Goal: Information Seeking & Learning: Learn about a topic

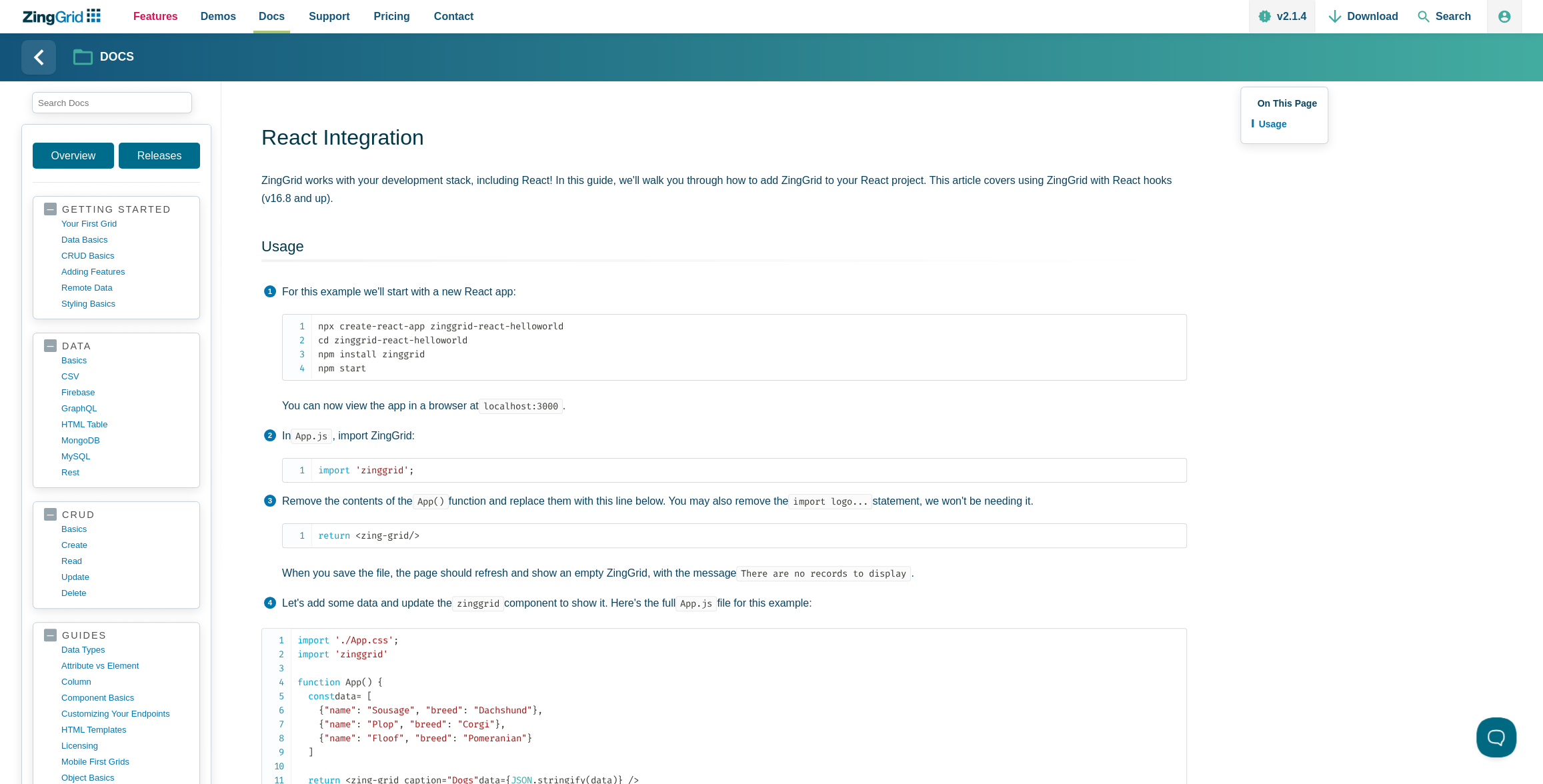
click at [153, 17] on span "Features" at bounding box center [155, 16] width 44 height 18
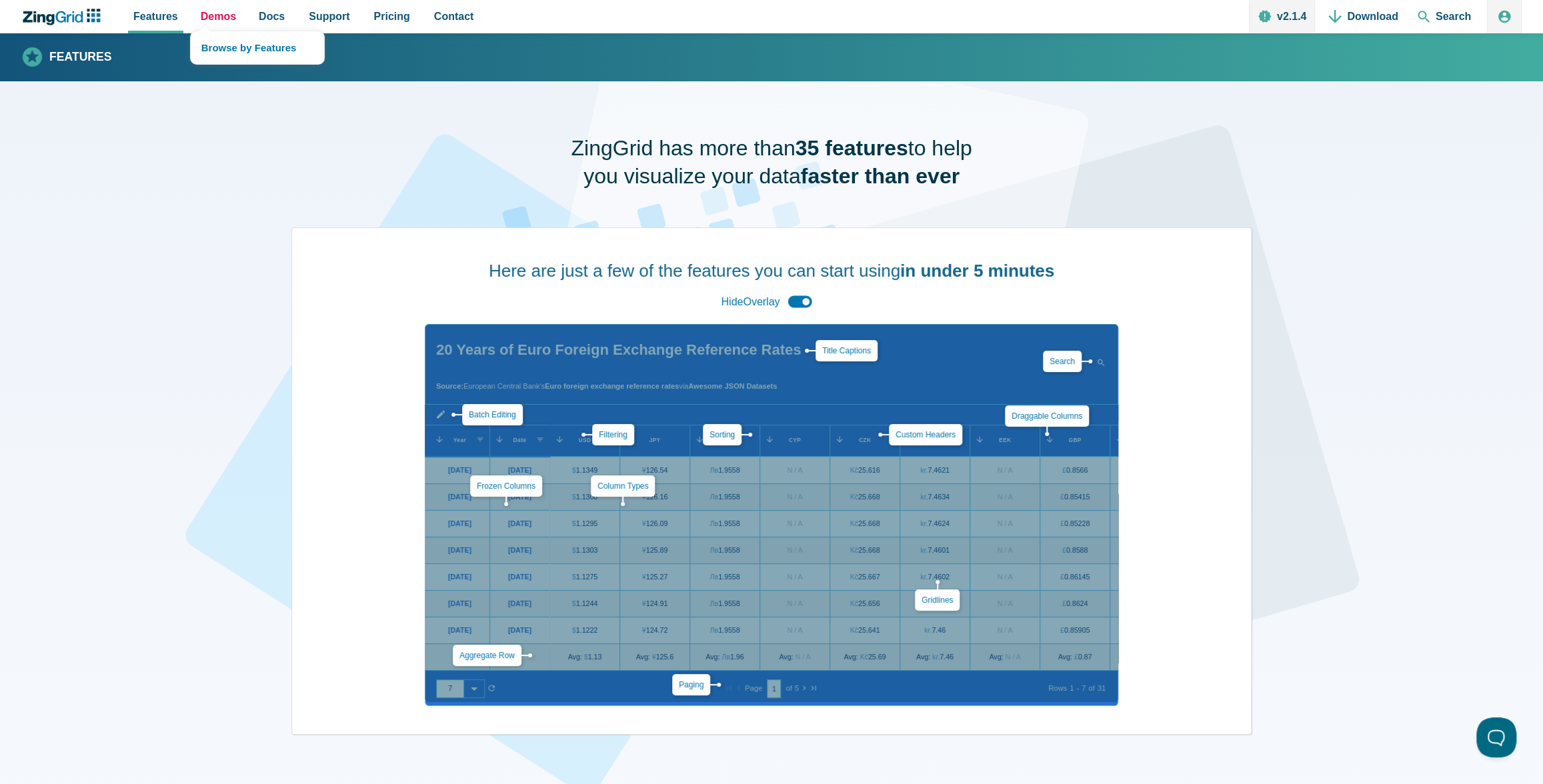
click at [220, 15] on span "Demos" at bounding box center [218, 16] width 36 height 18
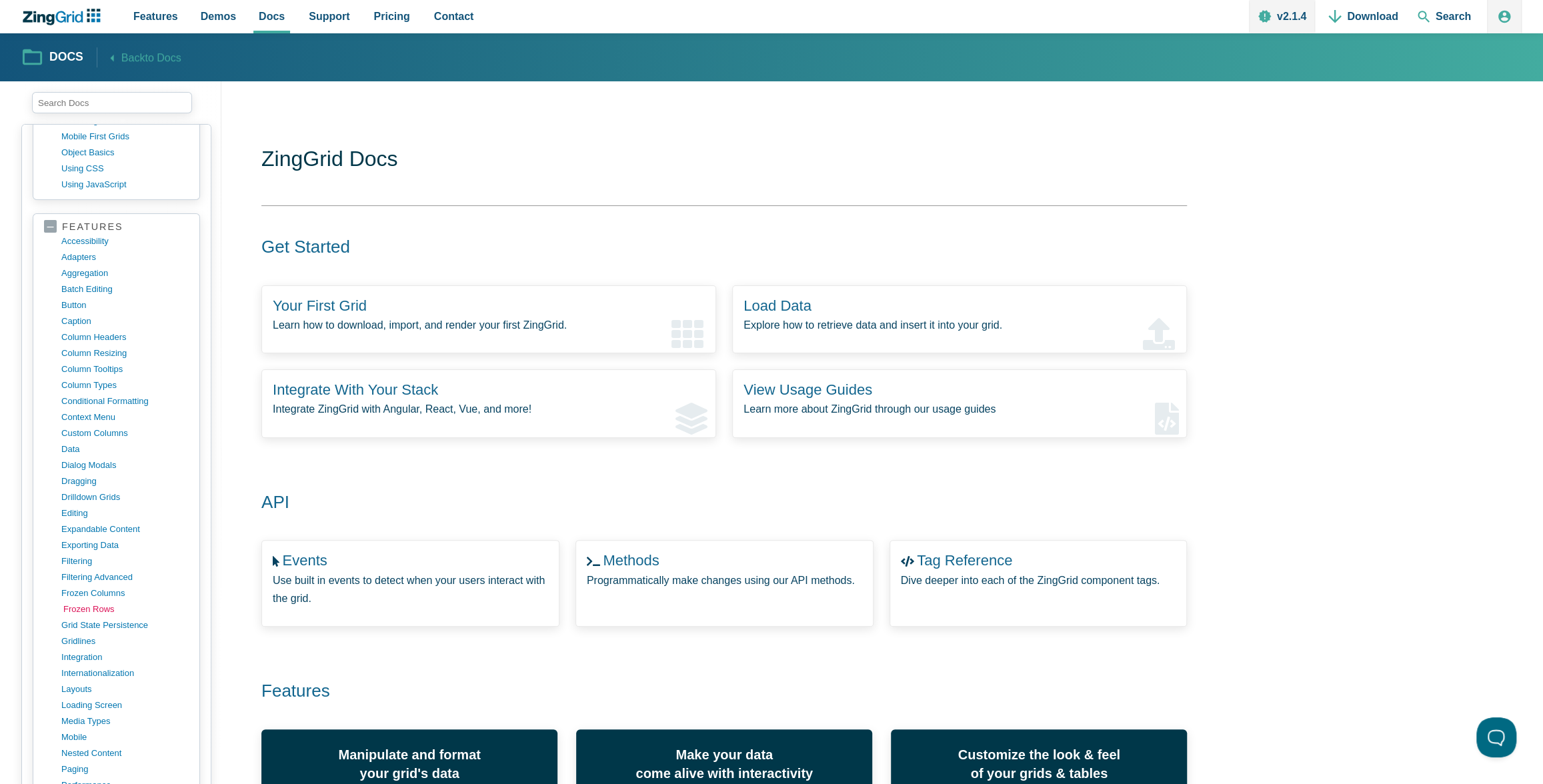
scroll to position [726, 0]
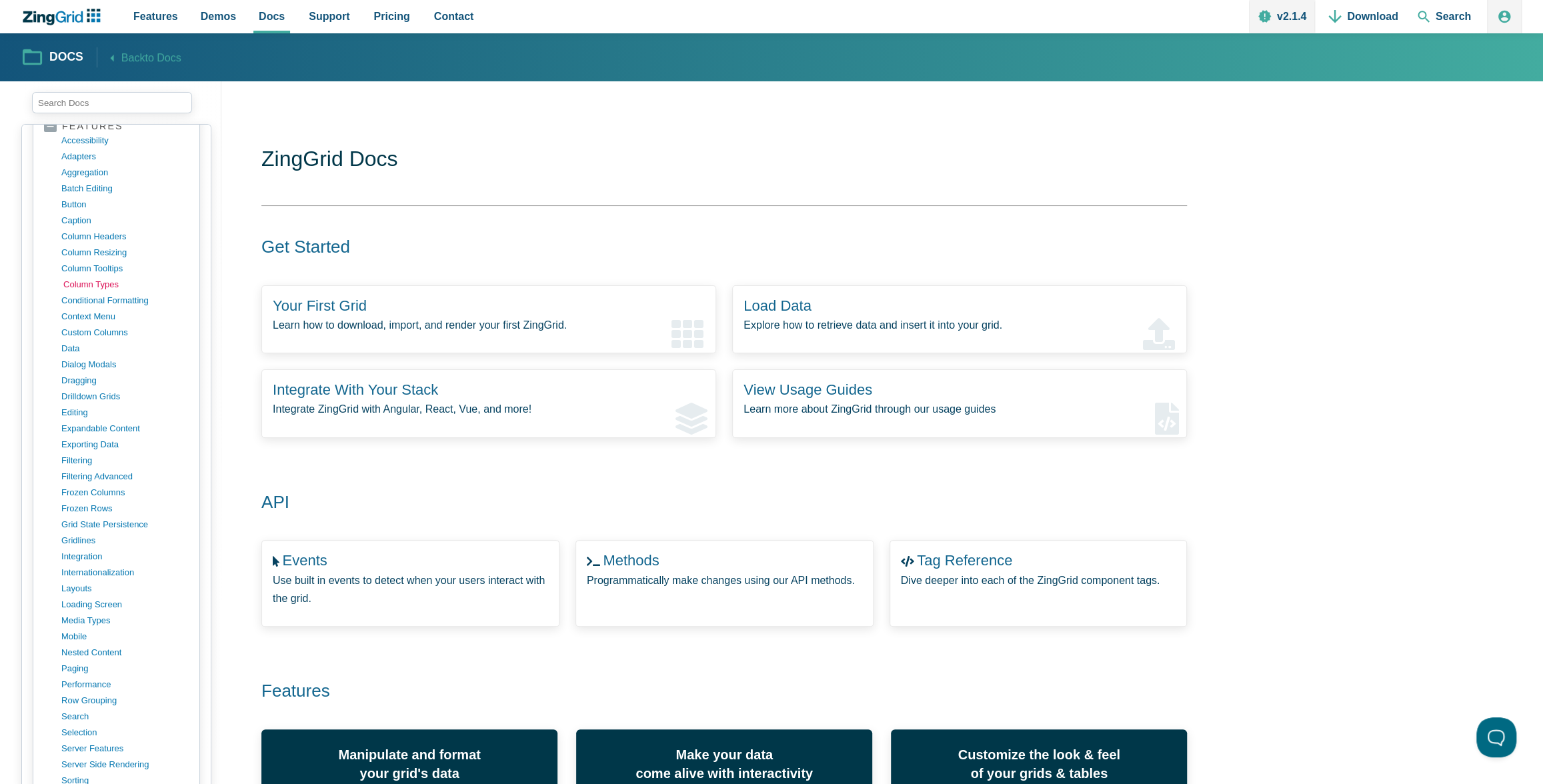
click at [91, 277] on link "column types" at bounding box center [127, 285] width 128 height 16
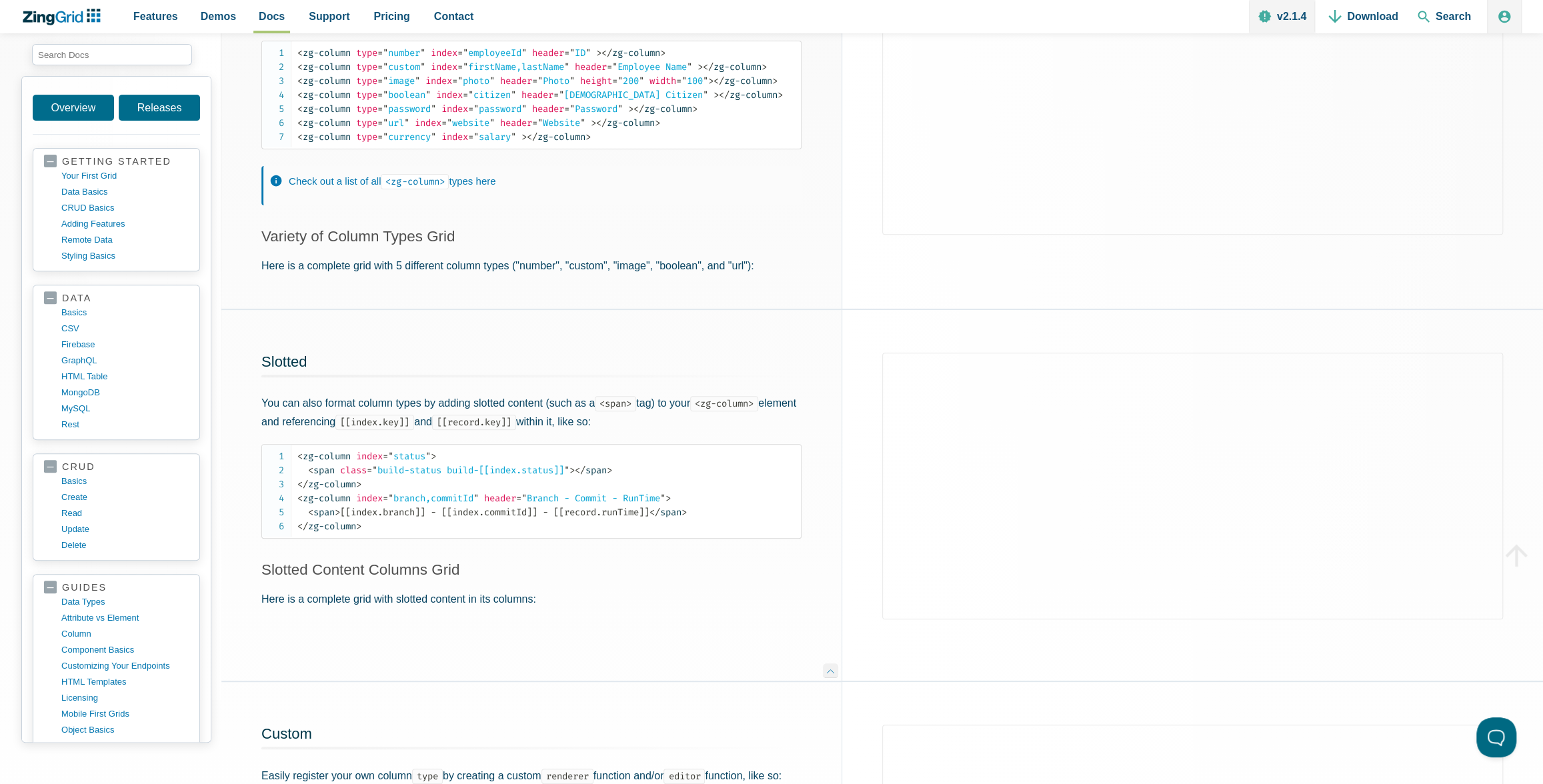
scroll to position [318, 0]
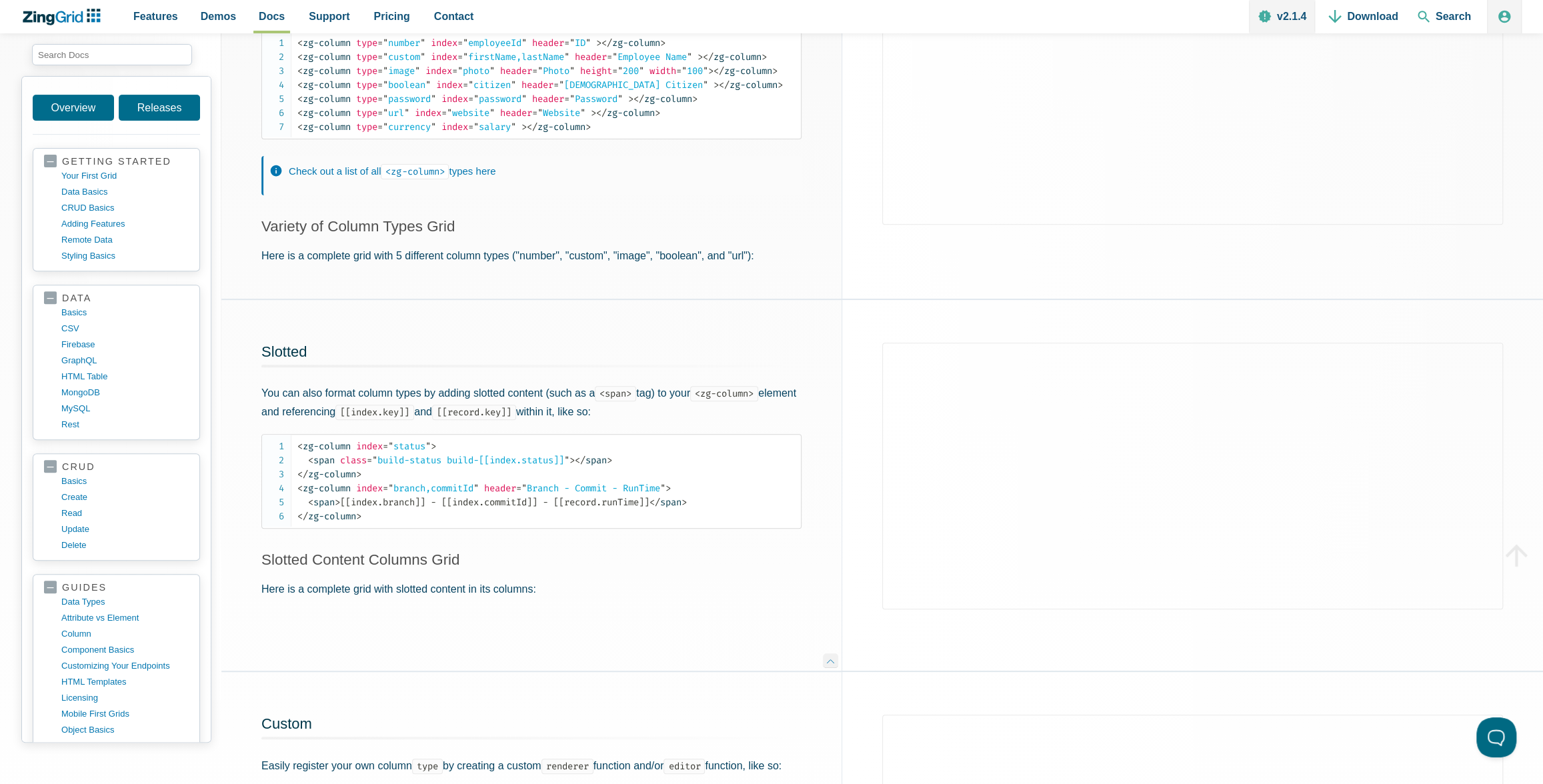
drag, startPoint x: 478, startPoint y: 330, endPoint x: 1218, endPoint y: 728, distance: 840.2
click at [0, 0] on body "Features Demos Browse by Features Docs Support Pricing Contact v2.1.4 Download …" at bounding box center [771, 74] width 1543 height 784
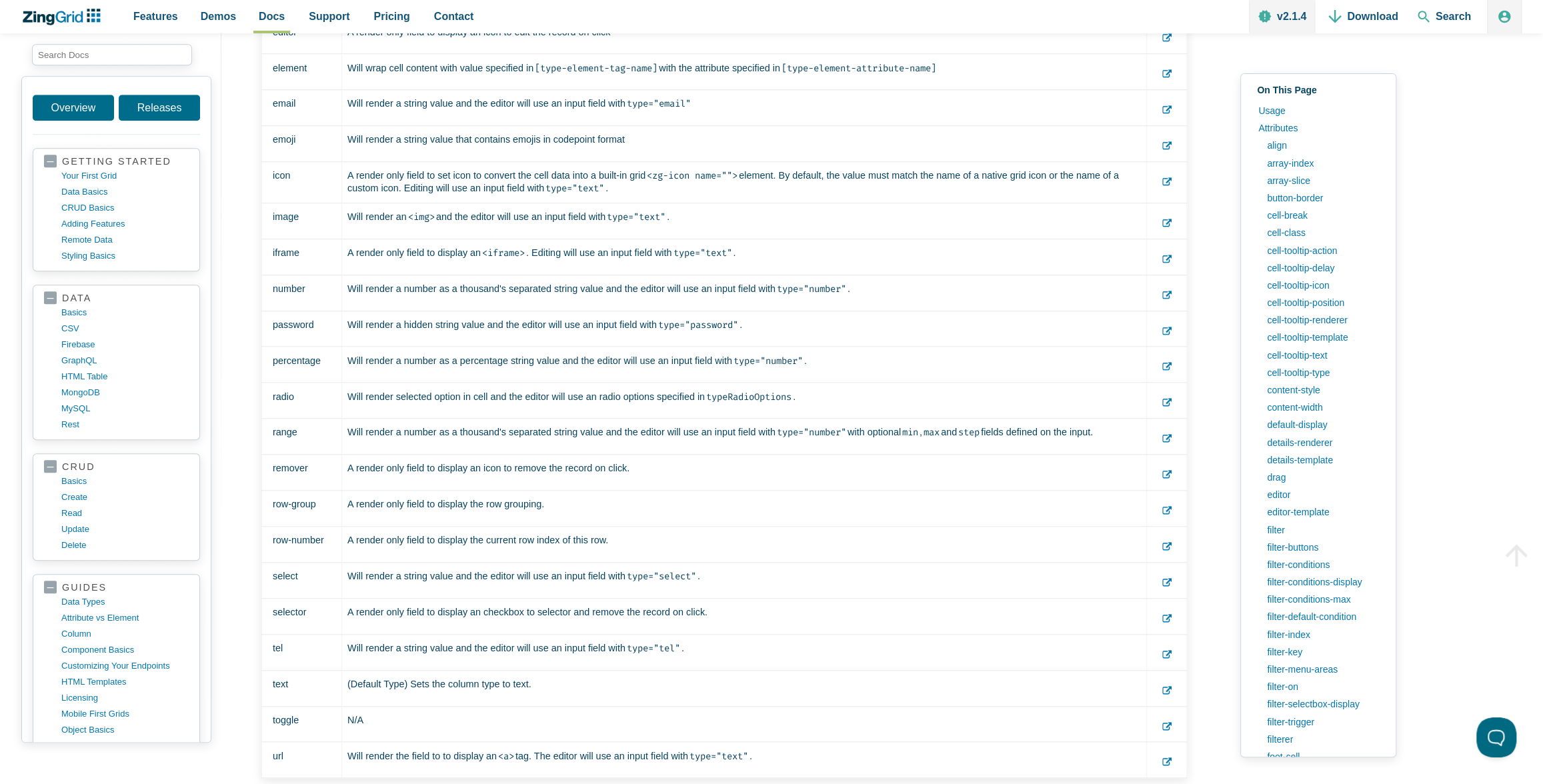
scroll to position [30489, 0]
click at [1287, 10] on link "v2.1.4" at bounding box center [1282, 16] width 66 height 33
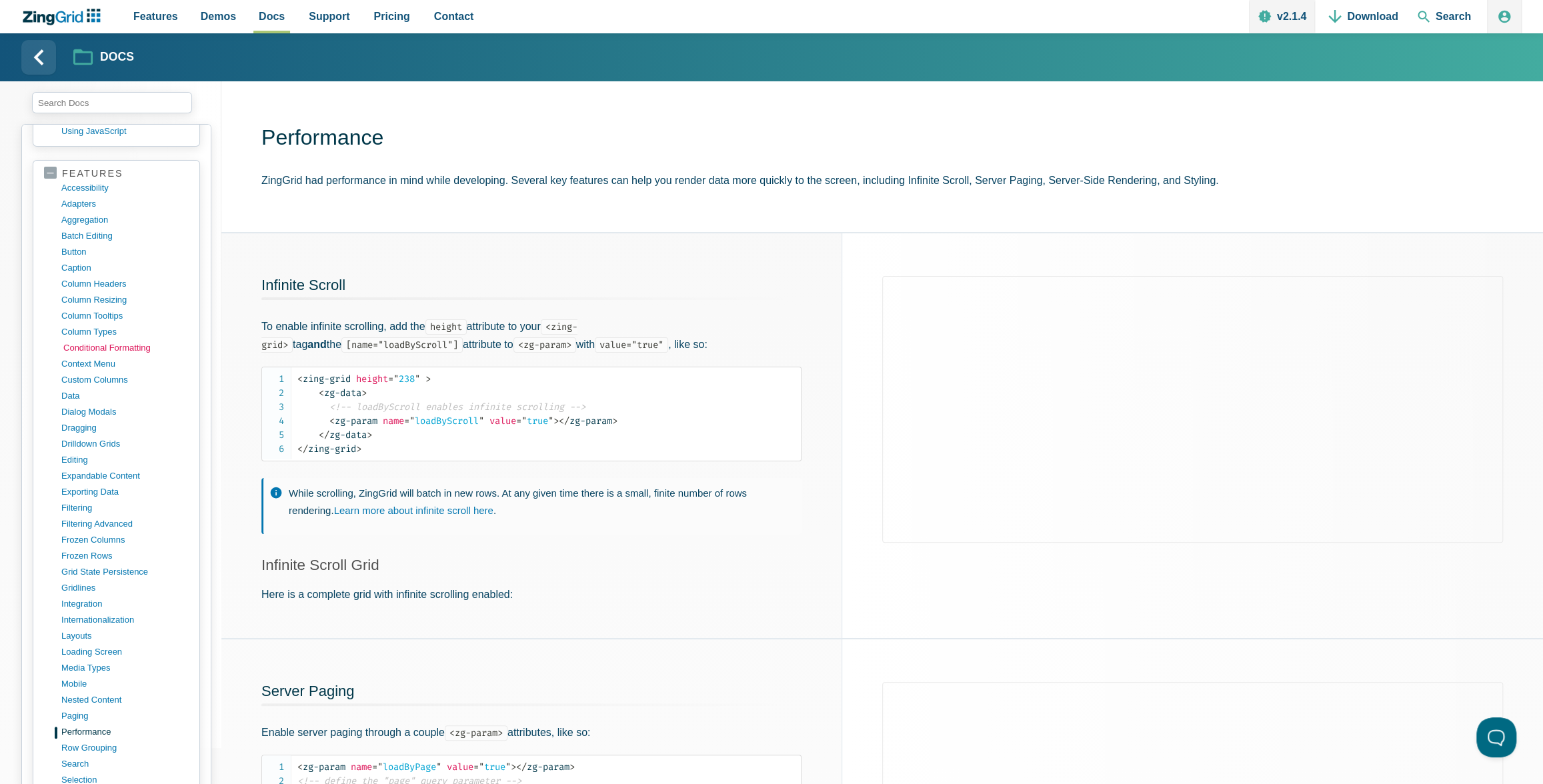
scroll to position [475, 0]
click at [93, 320] on link "column types" at bounding box center [127, 328] width 128 height 16
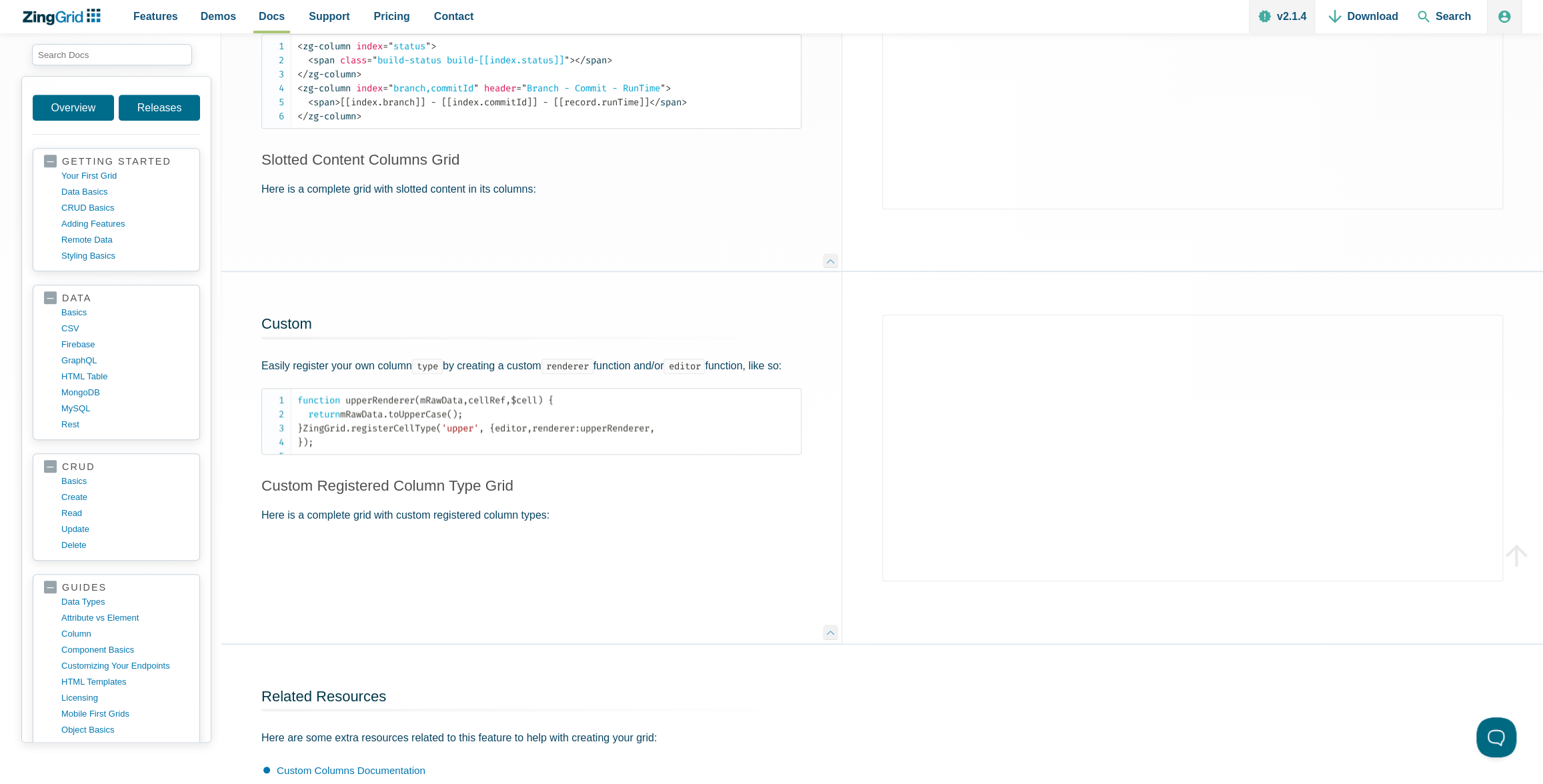
click at [356, 524] on p "Here is a complete grid with custom registered column types:" at bounding box center [531, 515] width 540 height 18
drag, startPoint x: 534, startPoint y: 593, endPoint x: 902, endPoint y: 668, distance: 375.6
click at [536, 524] on p "Here is a complete grid with custom registered column types:" at bounding box center [531, 515] width 540 height 18
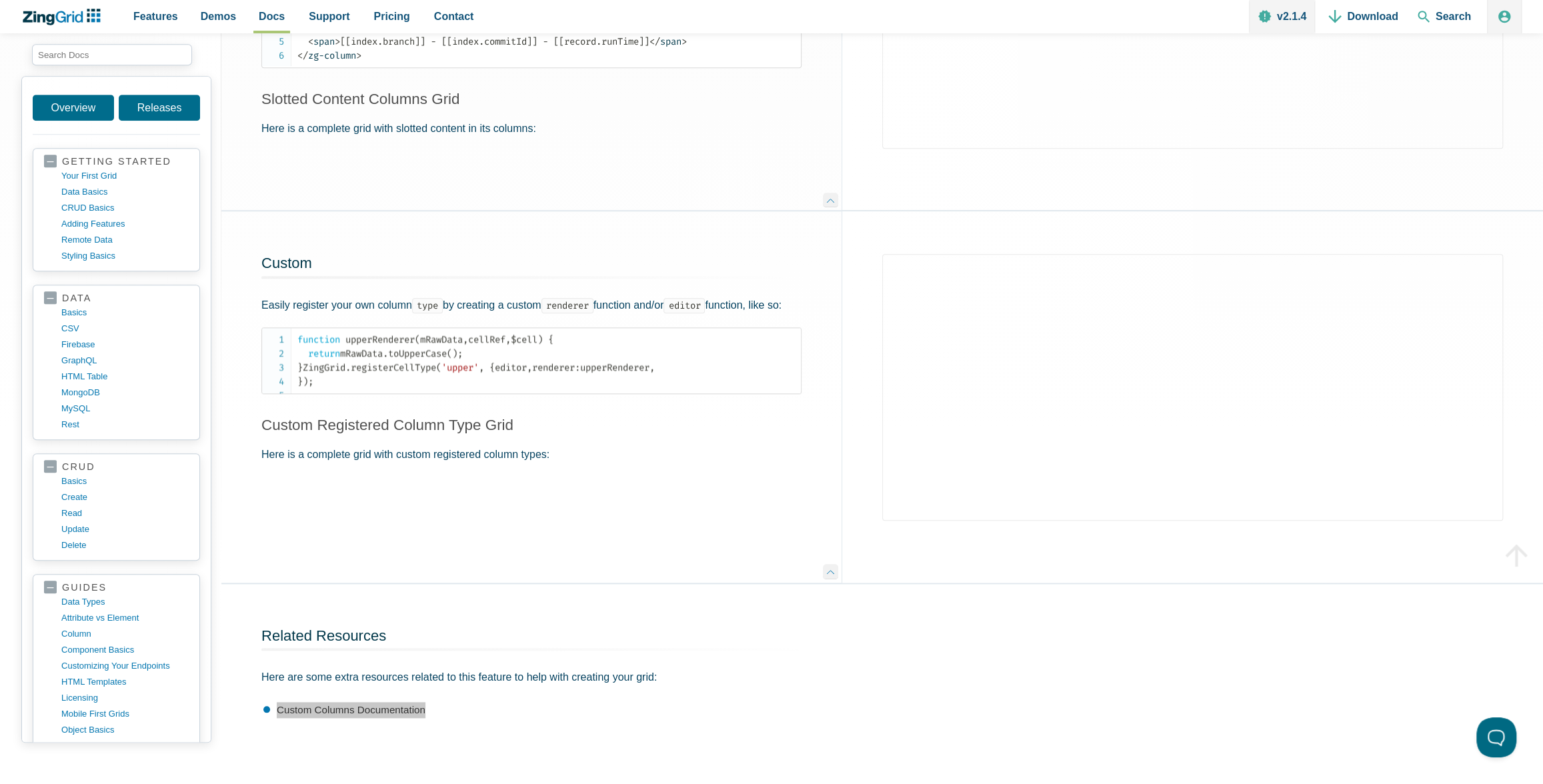
scroll to position [780, 0]
drag, startPoint x: 307, startPoint y: 435, endPoint x: 346, endPoint y: 432, distance: 39.1
click at [346, 387] on code "function upperRenderer ( mRawData , cellRef , $cell ) { return mRawData . toUpp…" at bounding box center [549, 359] width 504 height 56
drag, startPoint x: 348, startPoint y: 438, endPoint x: 309, endPoint y: 438, distance: 39.0
click at [309, 387] on code "function upperRenderer ( mRawData , cellRef , $cell ) { return mRawData . toUpp…" at bounding box center [549, 359] width 504 height 56
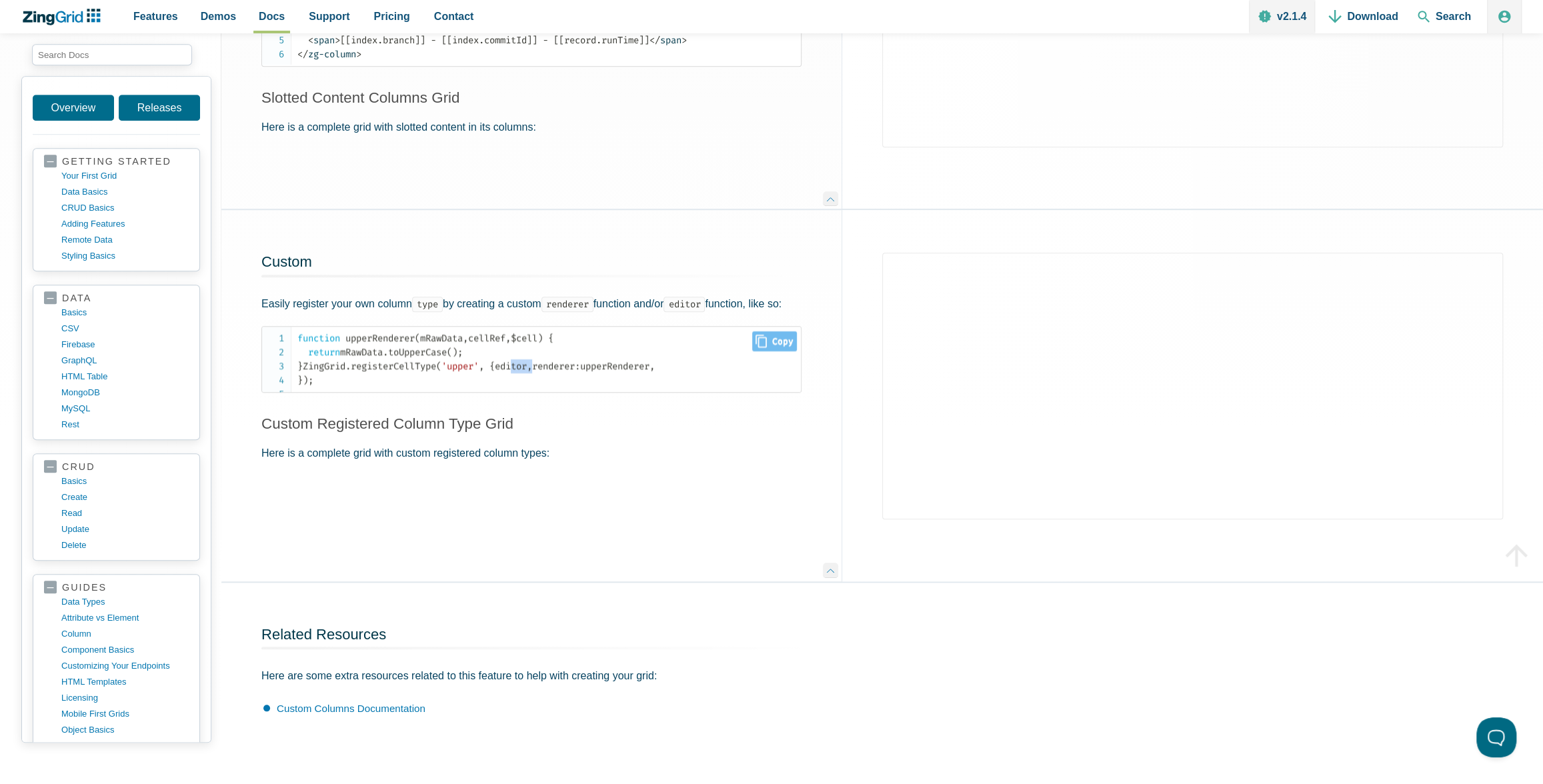
copy code "editor ,"
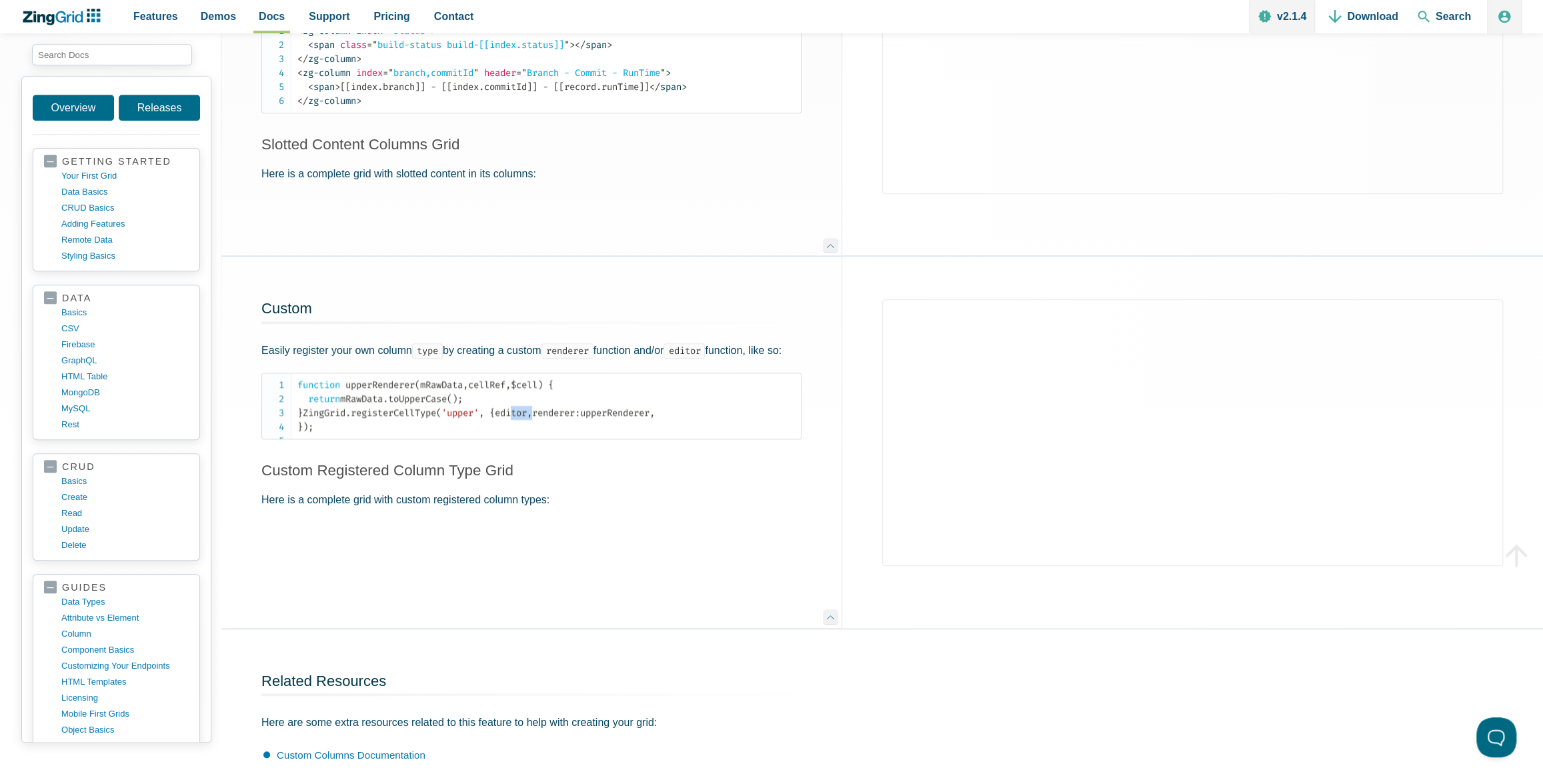
scroll to position [726, 0]
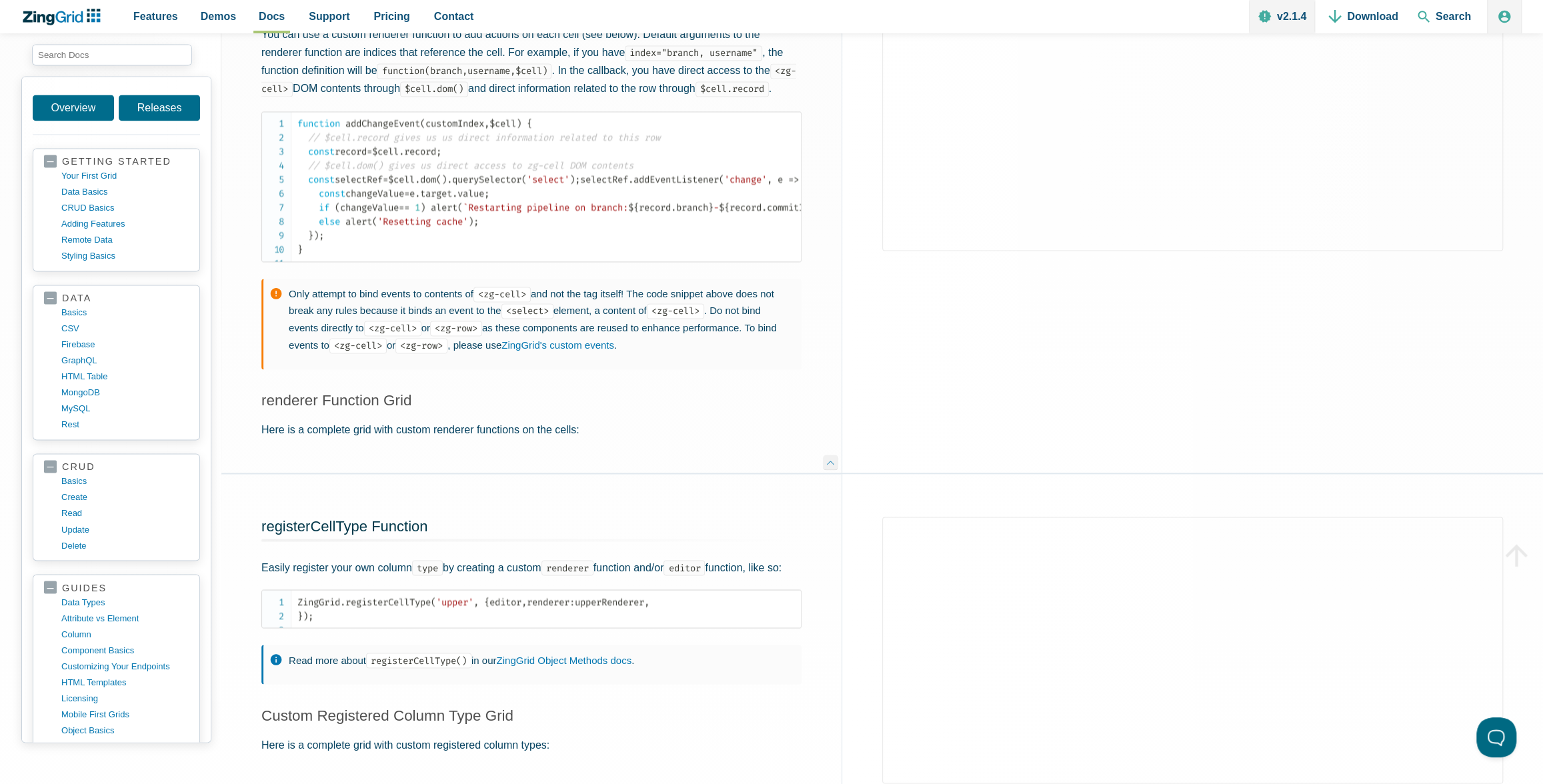
scroll to position [1578, 0]
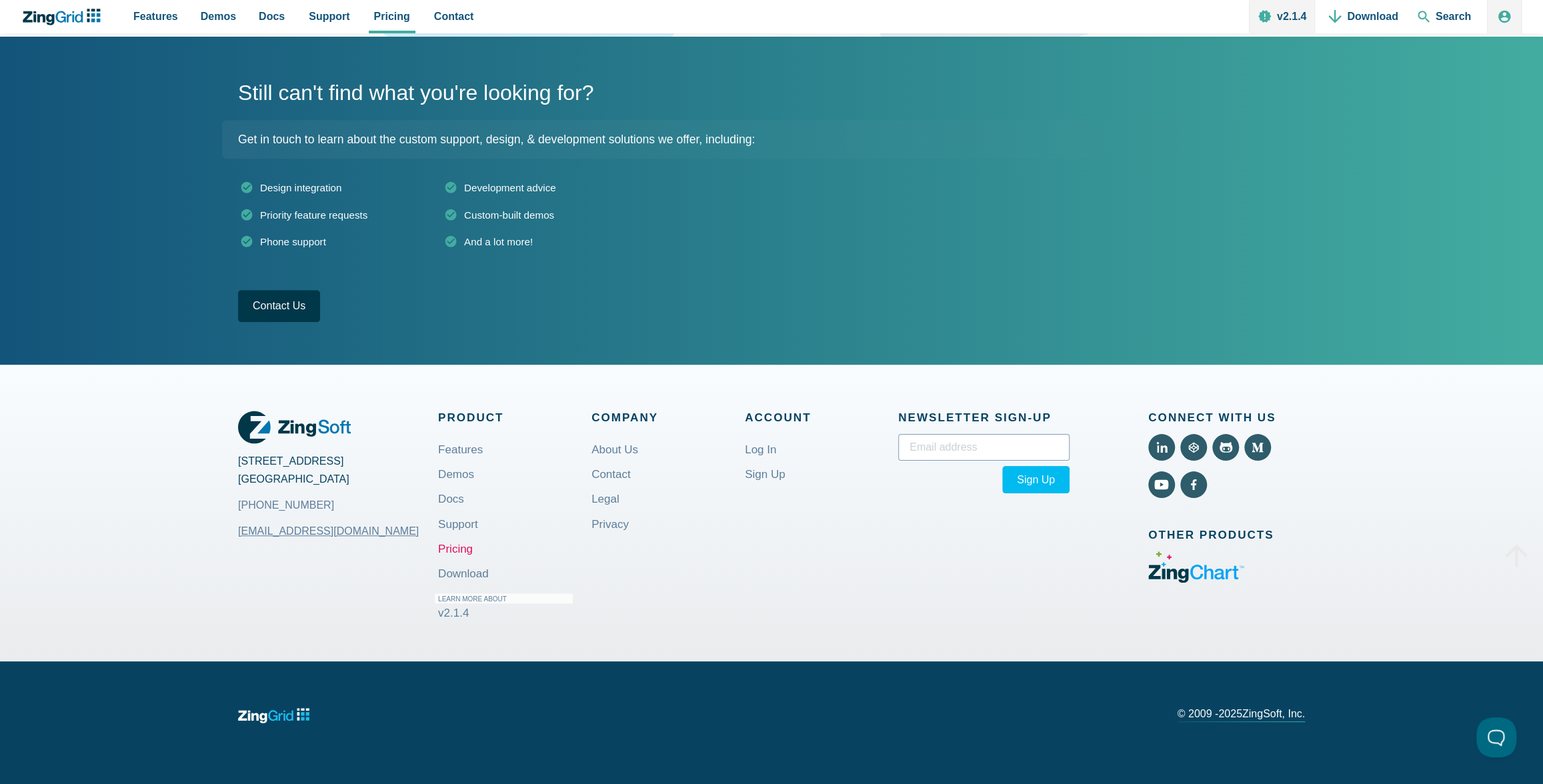
scroll to position [92, 0]
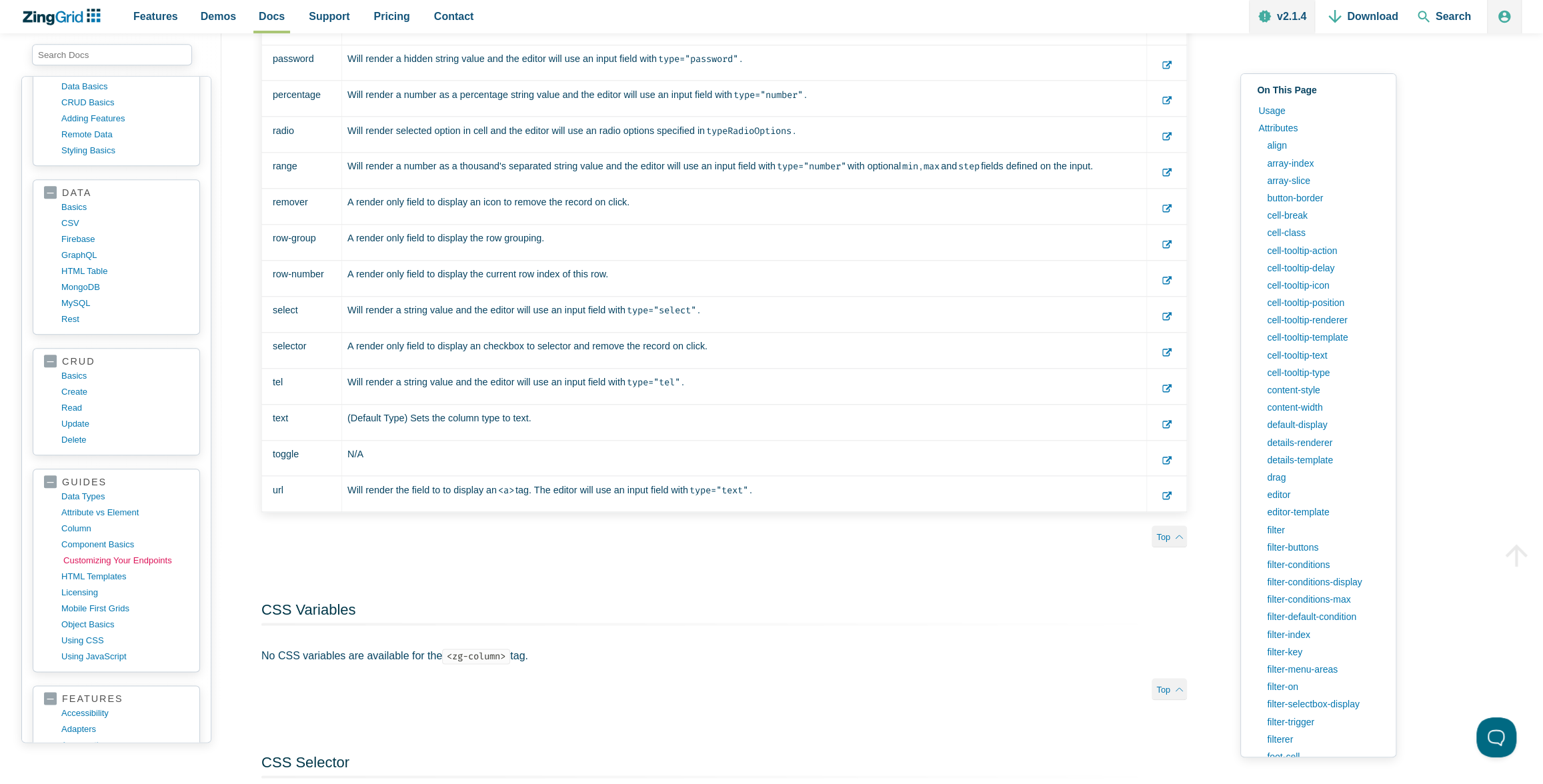
scroll to position [519, 0]
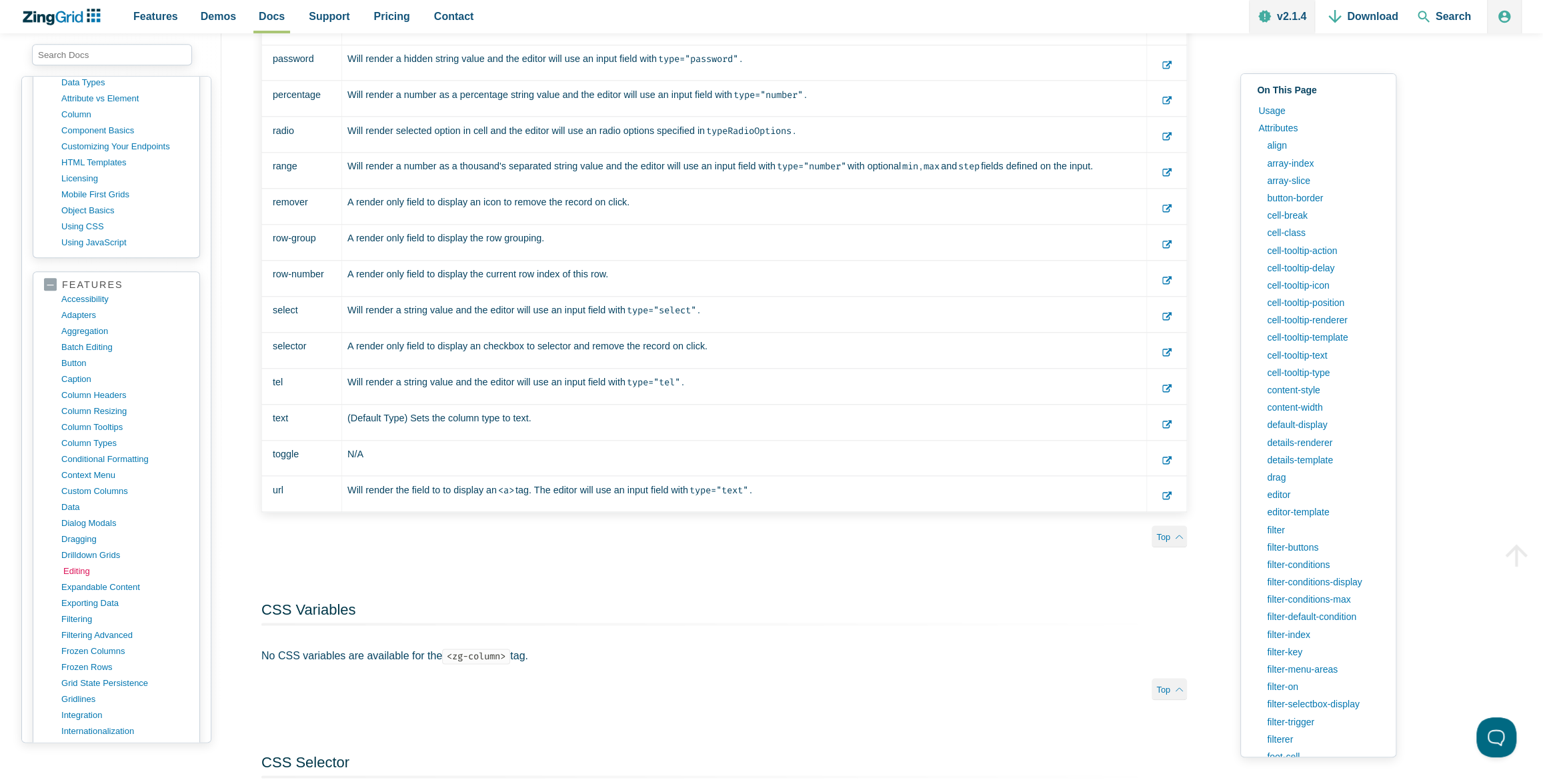
click at [75, 563] on link "editing" at bounding box center [127, 571] width 128 height 16
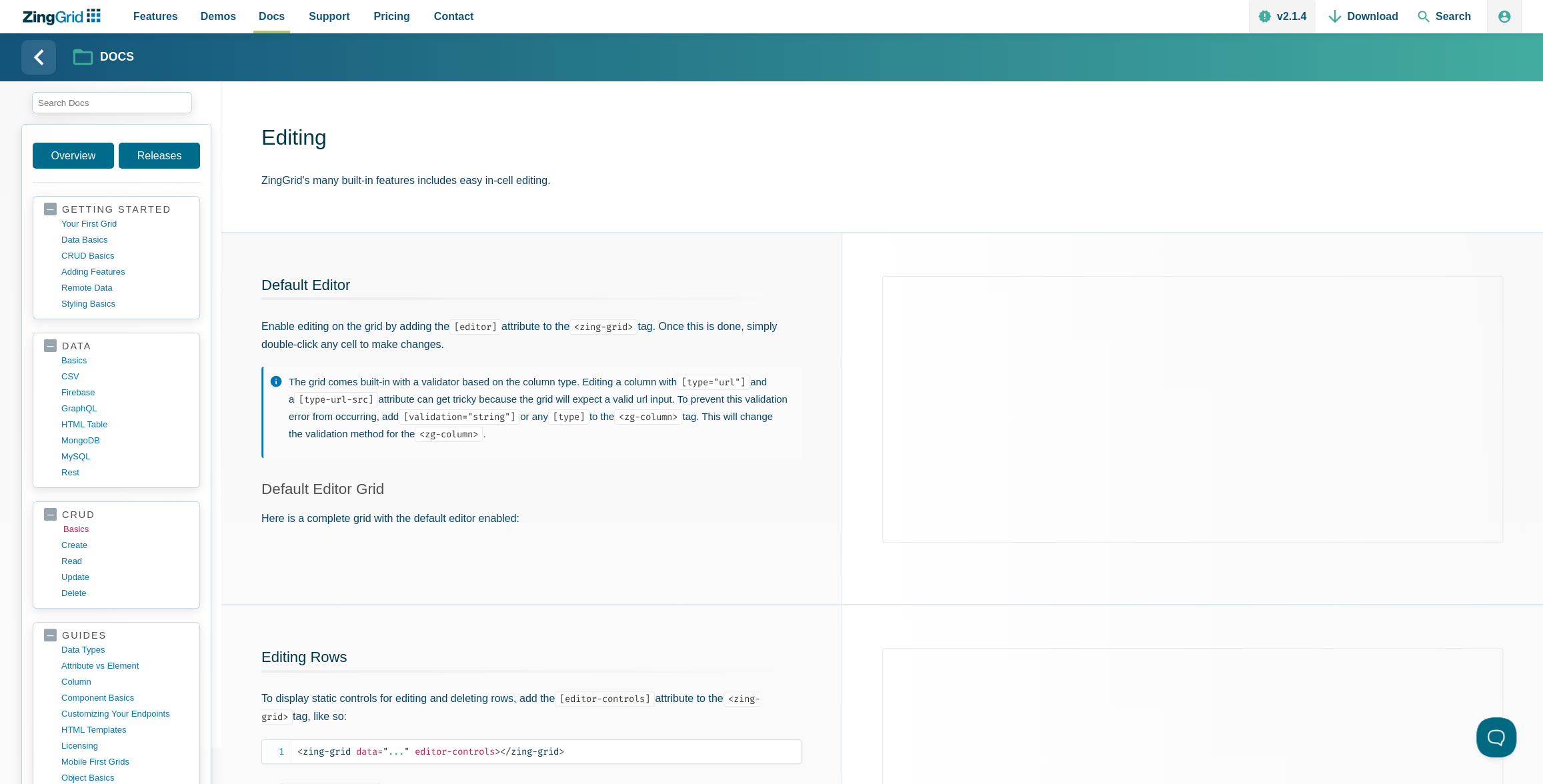
click at [76, 525] on link "basics" at bounding box center [127, 529] width 128 height 16
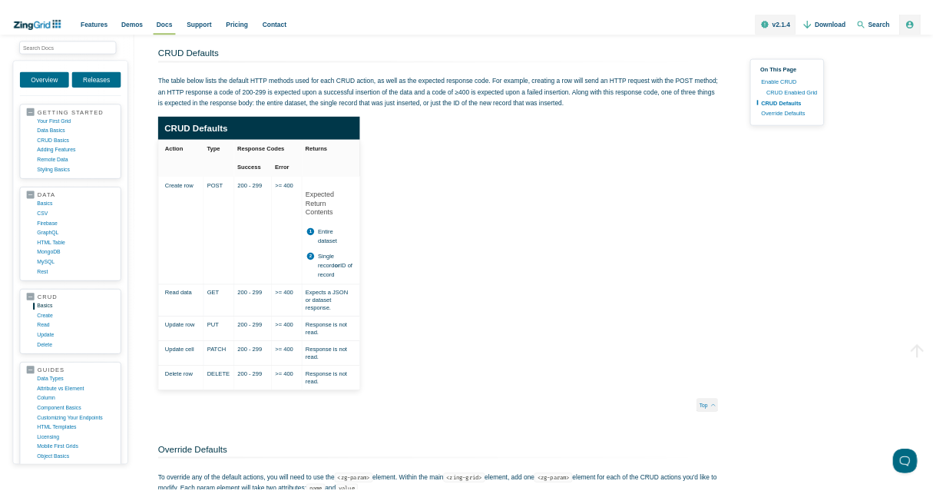
scroll to position [1469, 0]
